Goal: Find contact information: Find contact information

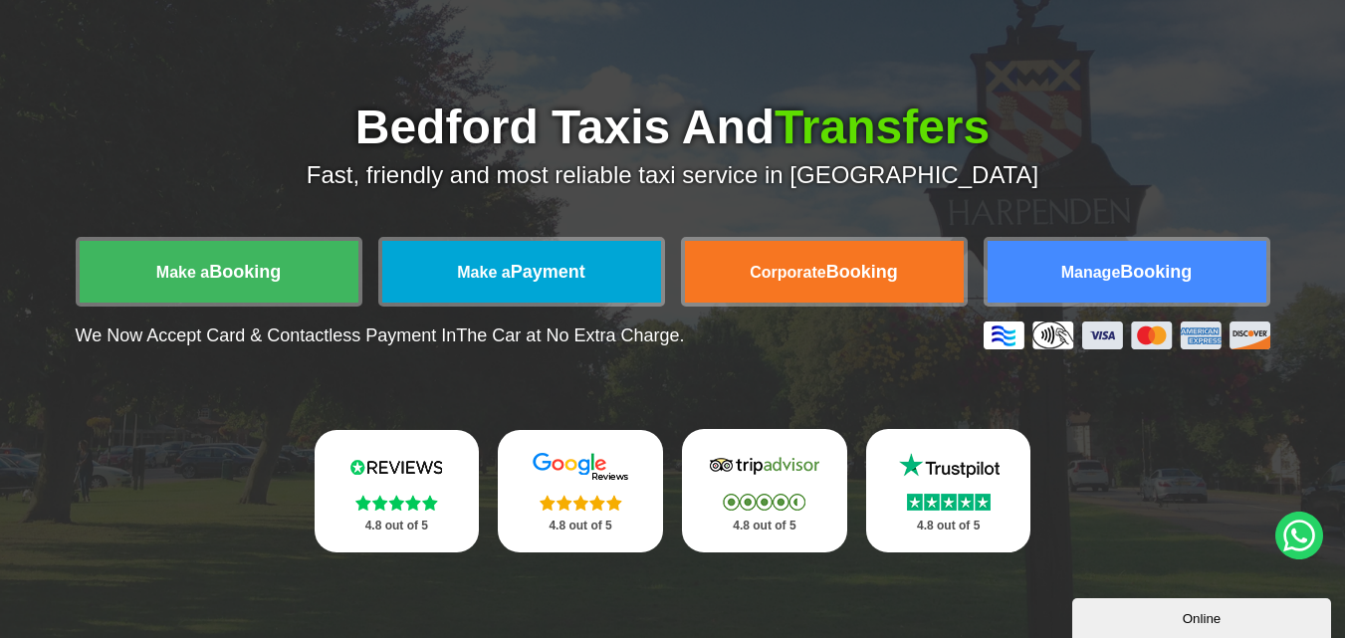
scroll to position [199, 0]
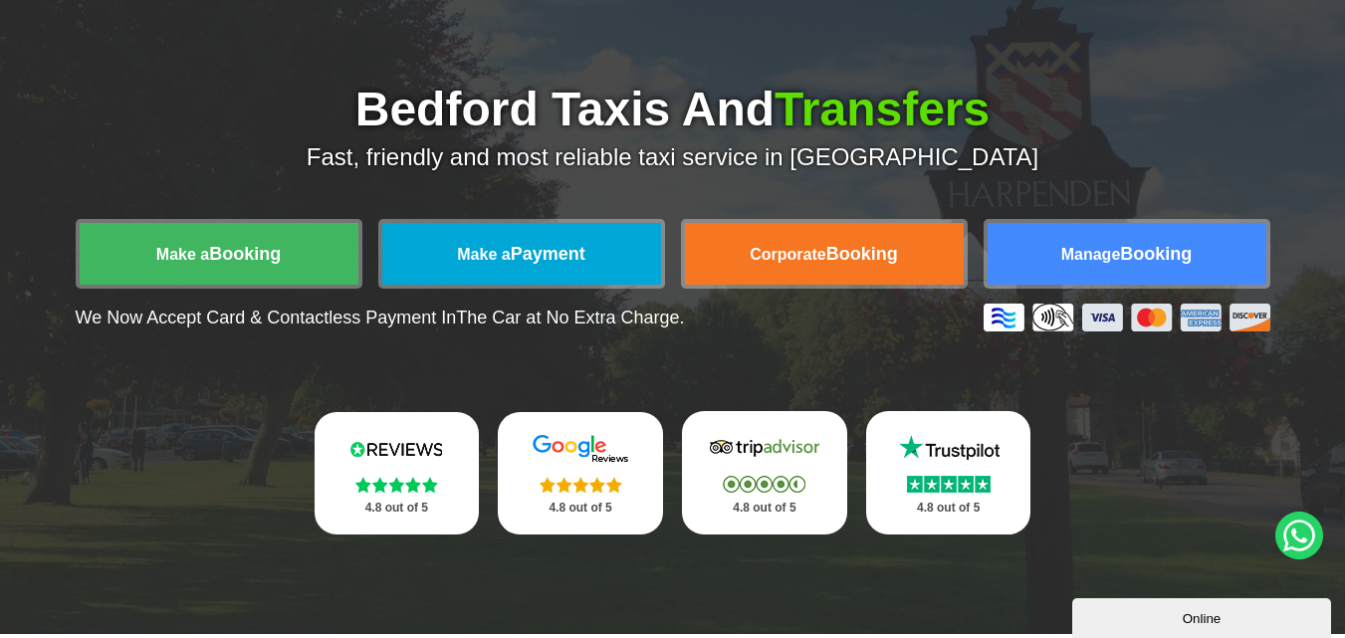
drag, startPoint x: 195, startPoint y: 266, endPoint x: 238, endPoint y: 135, distance: 137.3
click at [238, 135] on div "Bedford Taxis And Transfers Fast, friendly and most reliable taxi service in Be…" at bounding box center [673, 129] width 1195 height 86
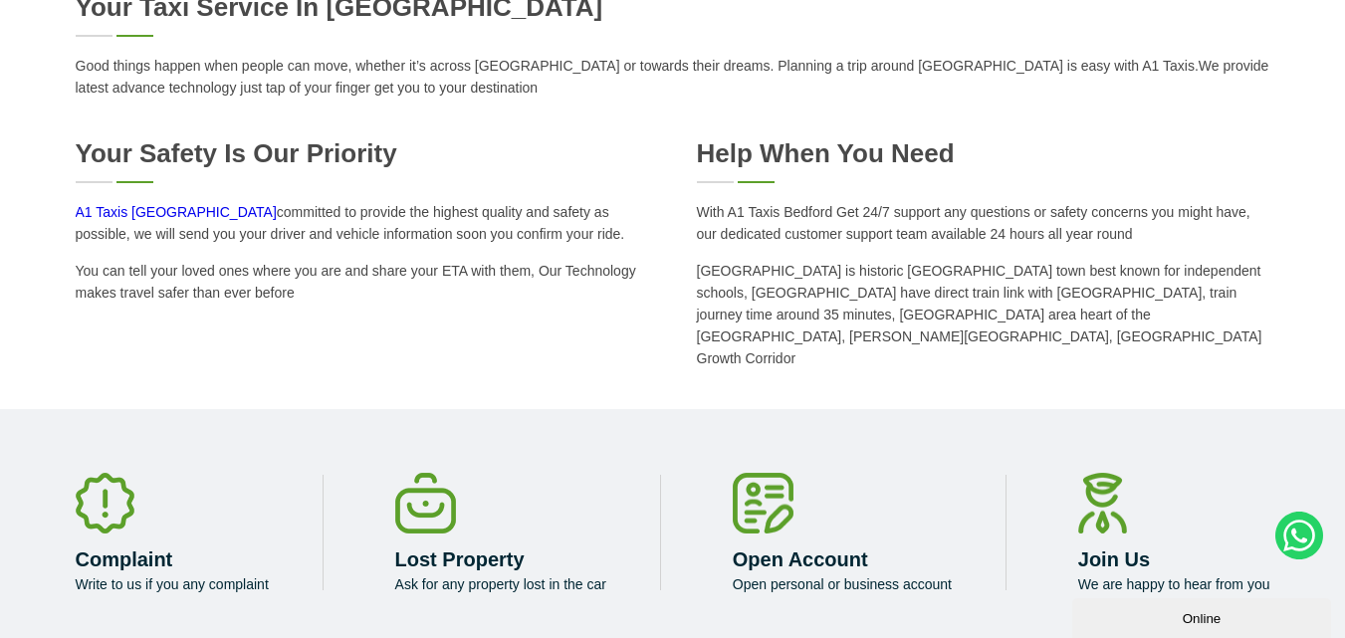
scroll to position [1195, 0]
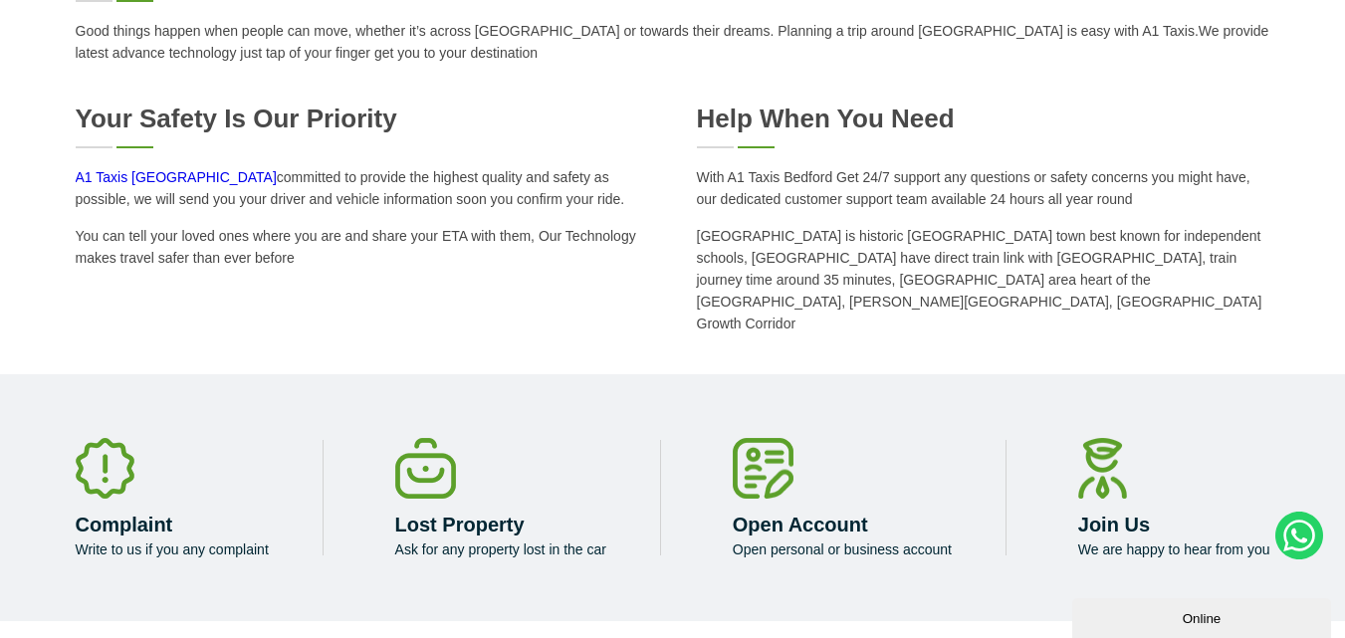
click at [98, 147] on div "Your Safety is our Priority" at bounding box center [363, 126] width 574 height 45
click at [140, 147] on div "Your Safety is our Priority" at bounding box center [363, 126] width 574 height 45
click at [105, 145] on div "Your Safety is our Priority" at bounding box center [363, 126] width 574 height 45
click at [98, 116] on h2 "Your Safety is our Priority" at bounding box center [363, 119] width 574 height 31
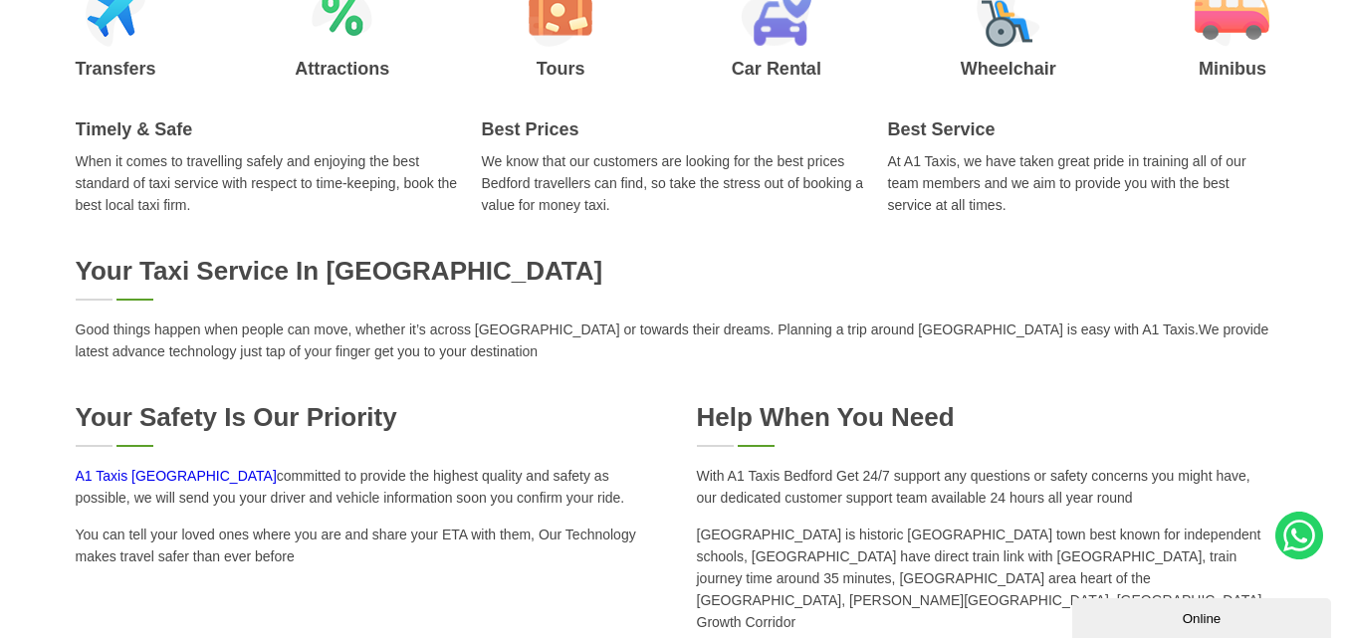
click at [112, 307] on div "Your Taxi Service in Bedford Good things happen when people can move, whether i…" at bounding box center [673, 309] width 1195 height 107
click at [109, 293] on div "Your Taxi Service in Bedford" at bounding box center [673, 278] width 1195 height 45
click at [92, 297] on div "Your Taxi Service in Bedford" at bounding box center [673, 278] width 1195 height 45
click at [151, 297] on div "Your Taxi Service in Bedford" at bounding box center [673, 278] width 1195 height 45
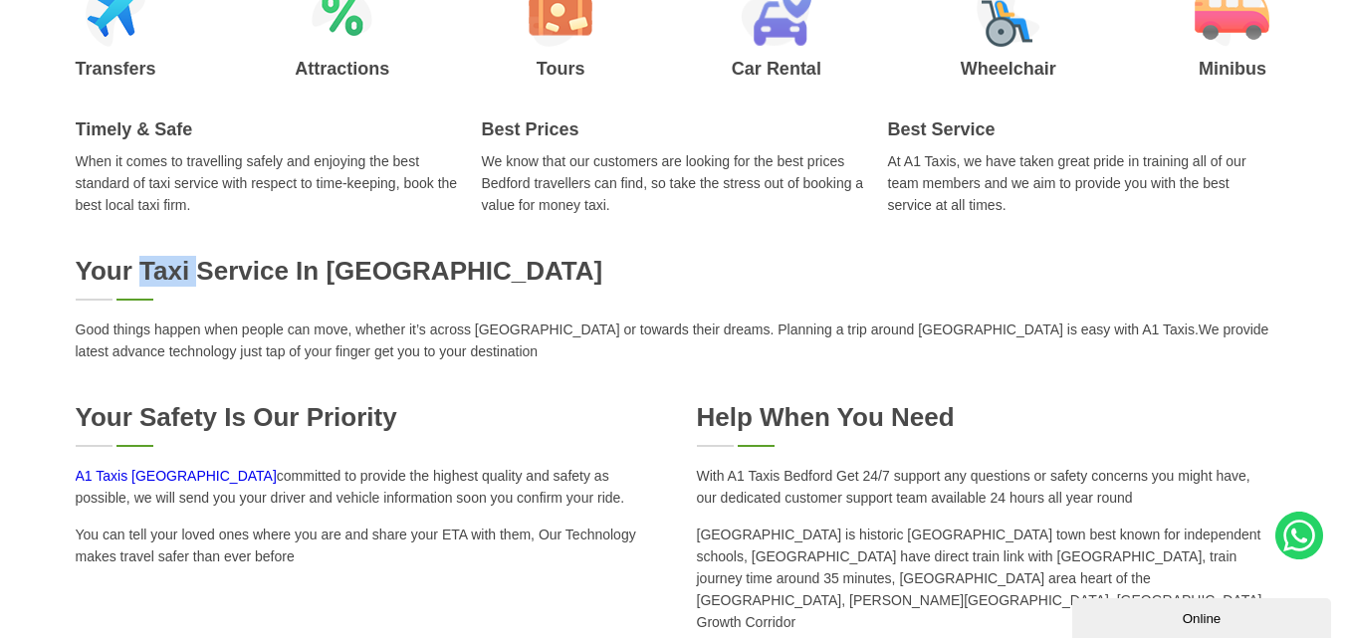
click at [150, 278] on h2 "Your Taxi Service in Bedford" at bounding box center [673, 271] width 1195 height 31
click at [95, 269] on h2 "Your Taxi Service in Bedford" at bounding box center [673, 271] width 1195 height 31
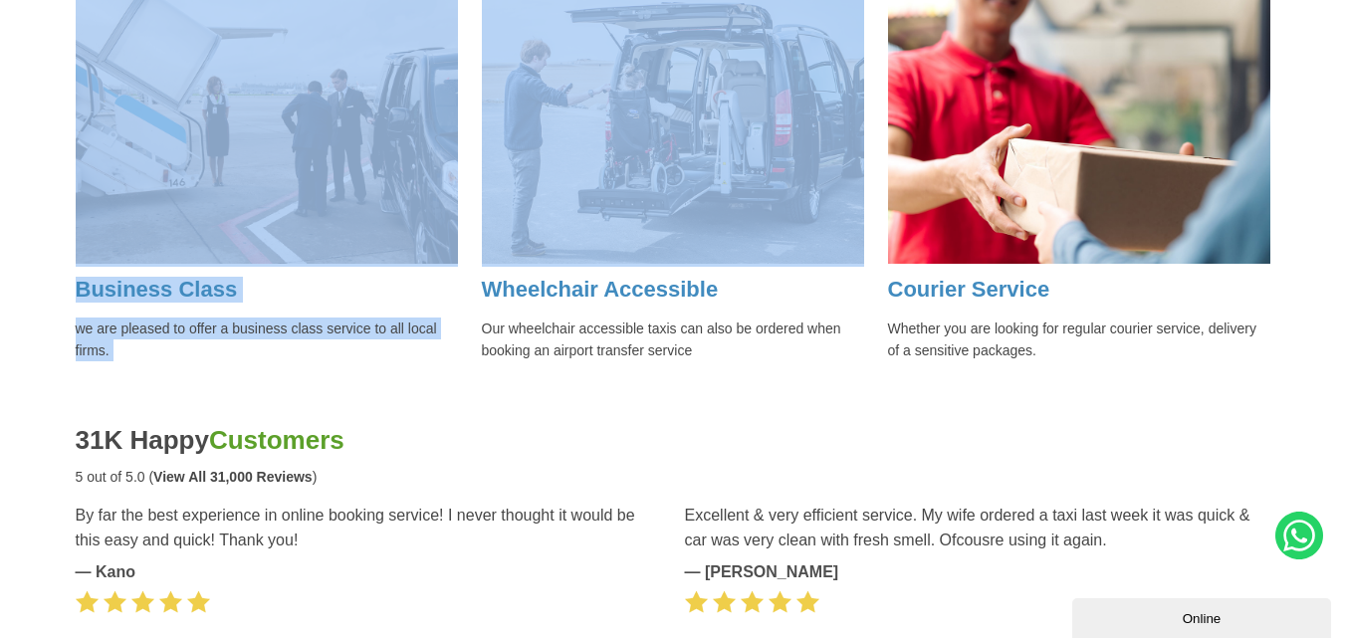
scroll to position [2290, 0]
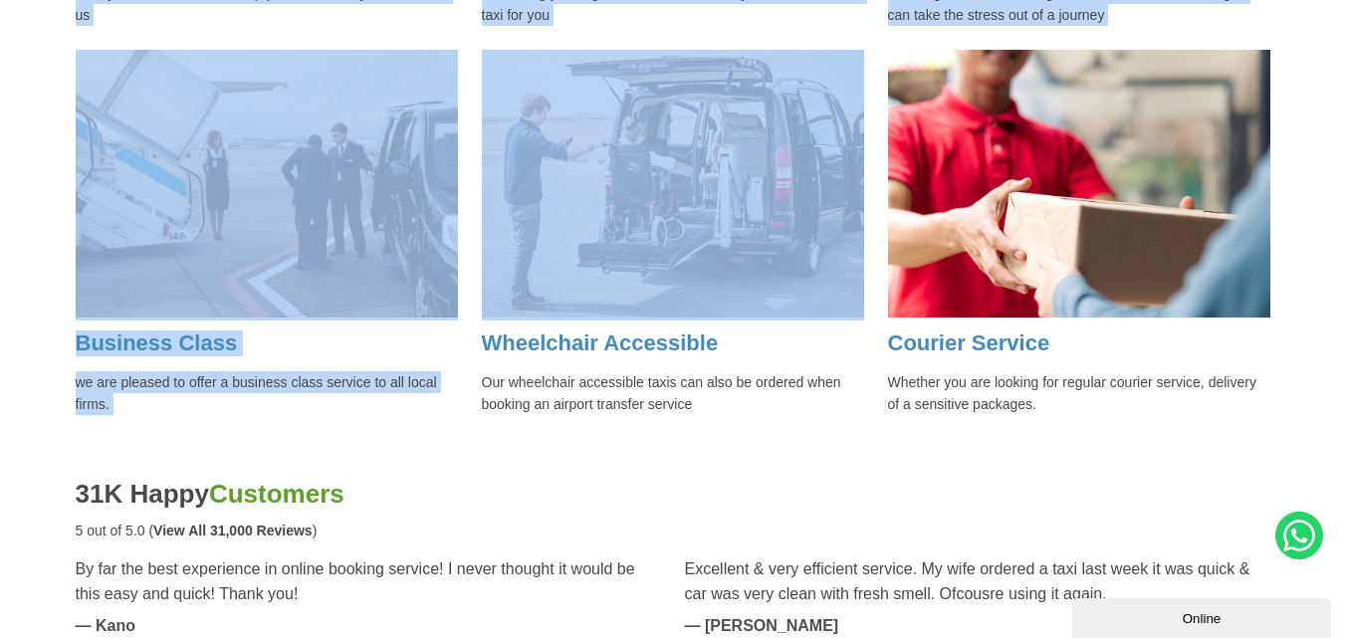
drag, startPoint x: 313, startPoint y: 264, endPoint x: 1037, endPoint y: 356, distance: 729.7
copy div "Bedford Taxis And Transfers Fast, friendly and most reliable taxi service in Be…"
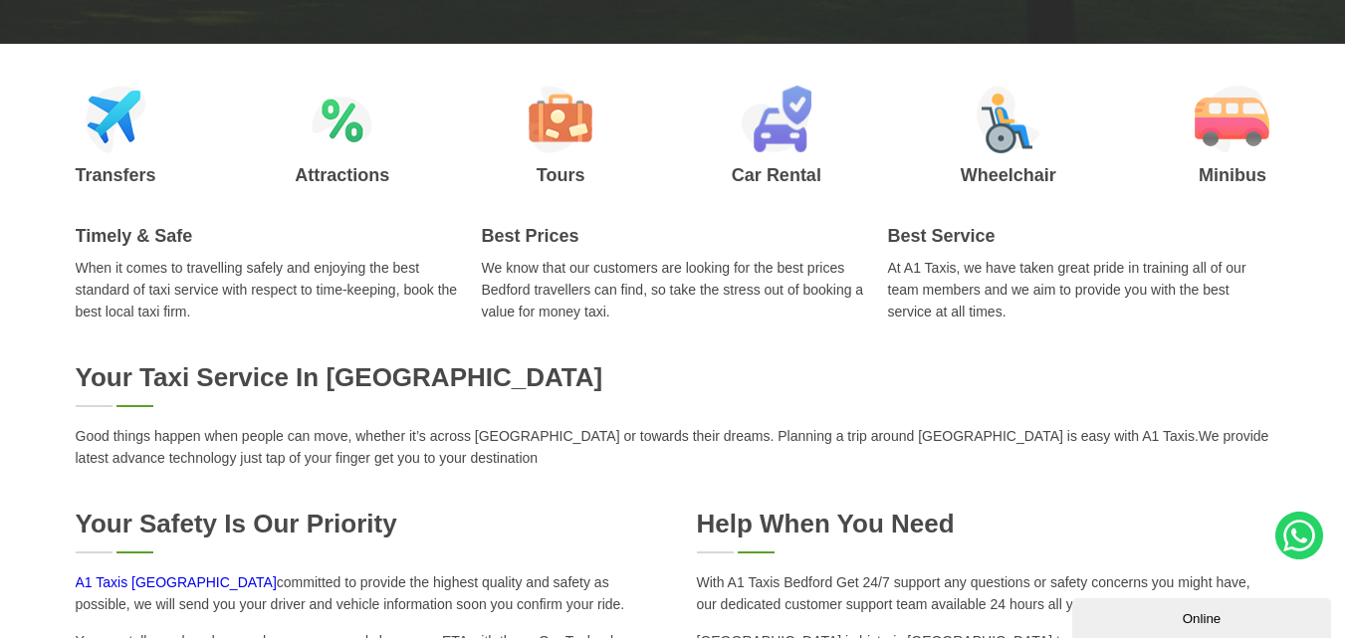
scroll to position [544, 0]
